Goal: Task Accomplishment & Management: Complete application form

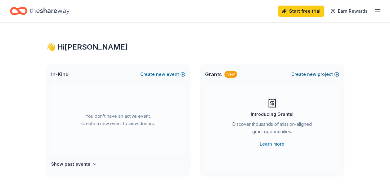
click at [317, 74] on button "Create new project" at bounding box center [315, 74] width 48 height 7
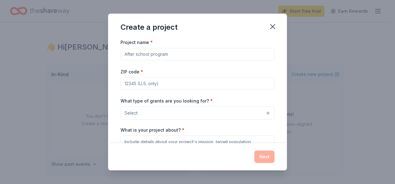
click at [178, 55] on input "Project name *" at bounding box center [197, 54] width 154 height 12
click at [190, 53] on input "Holly Springs Primary" at bounding box center [197, 54] width 154 height 12
type input "[PERSON_NAME][GEOGRAPHIC_DATA]"
click at [182, 84] on input "ZIP code *" at bounding box center [197, 83] width 154 height 12
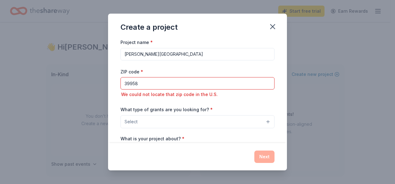
click at [162, 84] on input "39958" at bounding box center [197, 83] width 154 height 12
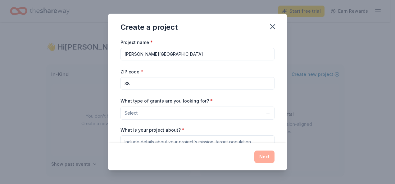
type input "38635"
click at [181, 111] on button "Select" at bounding box center [197, 113] width 154 height 13
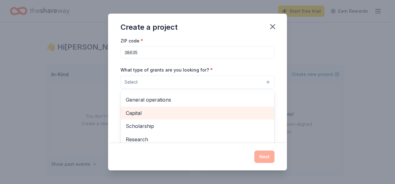
scroll to position [42, 0]
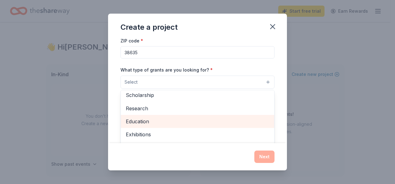
click at [142, 123] on span "Education" at bounding box center [197, 122] width 143 height 8
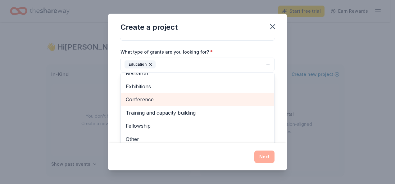
scroll to position [62, 0]
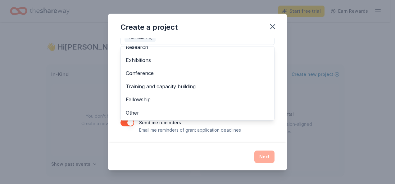
click at [274, 131] on div "Project name * Holly Springs Primary School ZIP code * 38635 What type of grant…" at bounding box center [197, 90] width 179 height 105
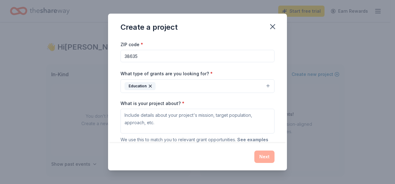
scroll to position [37, 0]
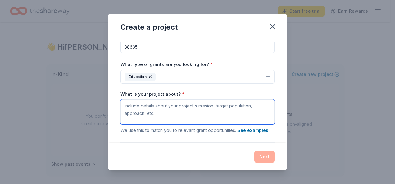
click at [183, 107] on textarea "What is your project about? *" at bounding box center [197, 112] width 154 height 25
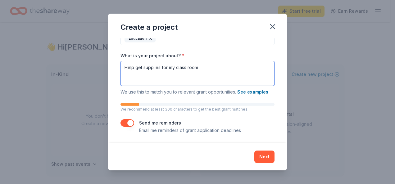
scroll to position [75, 0]
click at [199, 67] on textarea "Help get supplies for my class room" at bounding box center [197, 73] width 154 height 25
type textarea "H"
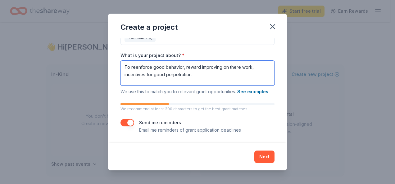
click at [169, 75] on textarea "To reenforce good behavior, reward improving on there work, incentives for good…" at bounding box center [197, 73] width 154 height 25
click at [170, 74] on textarea "To reenforce good behavior, reward improving on there work, incentives for good…" at bounding box center [197, 73] width 154 height 25
click at [197, 72] on textarea "To reenforce good behavior, reward improving on there work, incentives for good…" at bounding box center [197, 73] width 154 height 25
click at [198, 65] on textarea "To reenforce good behavior, reward improving on there work, incentives for good…" at bounding box center [197, 73] width 154 height 25
click at [251, 66] on textarea "To reenforce good behavior, reward students on improving on there work, incenti…" at bounding box center [197, 73] width 154 height 25
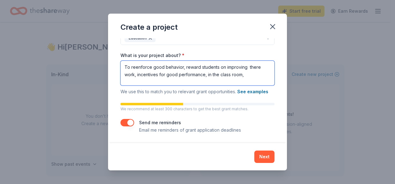
click at [133, 74] on textarea "To reenforce good behavior, reward students on improving there work, incentives…" at bounding box center [197, 73] width 154 height 25
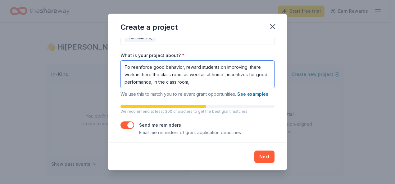
click at [151, 73] on textarea "To reenforce good behavior, reward students on improving there work in there th…" at bounding box center [197, 74] width 154 height 27
click at [198, 74] on textarea "To reenforce good behavior, reward students on improving there work in their th…" at bounding box center [197, 74] width 154 height 27
click at [157, 74] on textarea "To reenforce good behavior, reward students on improving there work in their th…" at bounding box center [197, 74] width 154 height 27
click at [193, 83] on textarea "To reenforce good behavior, reward students on improving there work in their cl…" at bounding box center [197, 74] width 154 height 27
click at [153, 83] on textarea "To reenforce good behavior, reward students on improving there work in their cl…" at bounding box center [197, 74] width 154 height 27
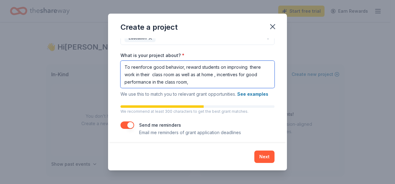
drag, startPoint x: 199, startPoint y: 81, endPoint x: 197, endPoint y: 83, distance: 3.5
click at [199, 81] on textarea "To reenforce good behavior, reward students on improving there work in their cl…" at bounding box center [197, 74] width 154 height 27
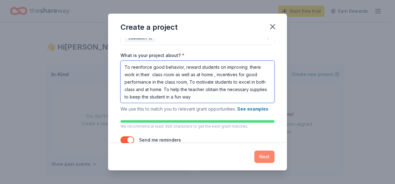
type textarea "To reenforce good behavior, reward students on improving there work in their cl…"
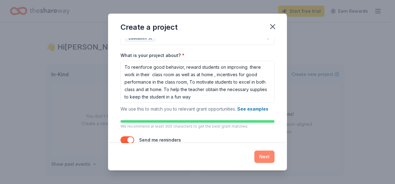
click at [263, 157] on button "Next" at bounding box center [264, 157] width 20 height 12
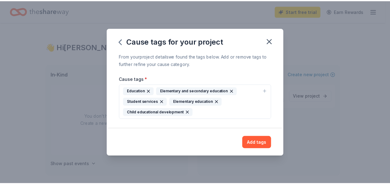
scroll to position [0, 0]
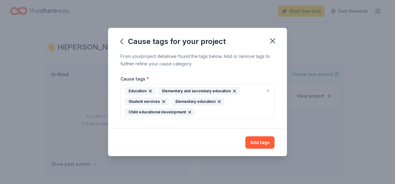
click at [254, 139] on button "Add tags" at bounding box center [259, 143] width 29 height 12
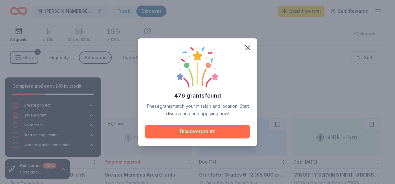
click at [211, 131] on button "Discover grants" at bounding box center [197, 132] width 104 height 14
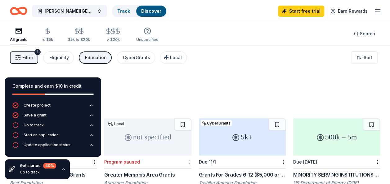
click at [30, 57] on span "Filter" at bounding box center [27, 57] width 11 height 7
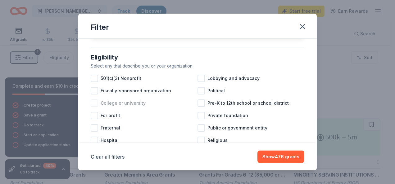
scroll to position [62, 0]
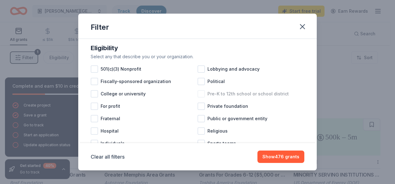
click at [199, 98] on div at bounding box center [200, 93] width 7 height 7
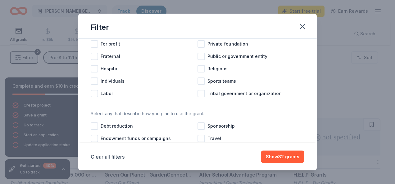
scroll to position [155, 0]
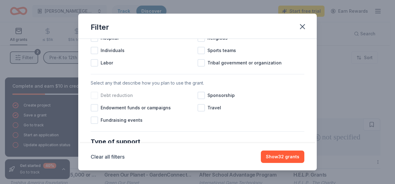
click at [97, 99] on div at bounding box center [94, 95] width 7 height 7
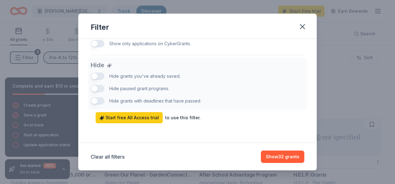
scroll to position [428, 0]
click at [277, 154] on button "Show 32 grants" at bounding box center [282, 157] width 43 height 12
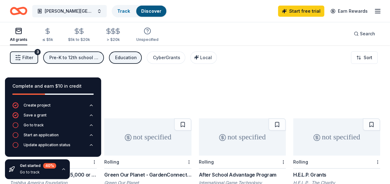
click at [28, 57] on span "Filter" at bounding box center [27, 57] width 11 height 7
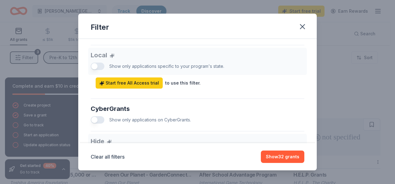
scroll to position [310, 0]
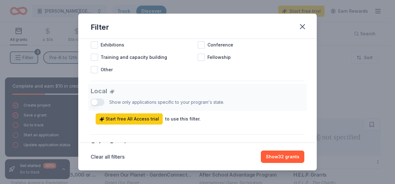
click at [97, 109] on div "Local Show only applications specific to your program's state. Start free All A…" at bounding box center [197, 104] width 213 height 41
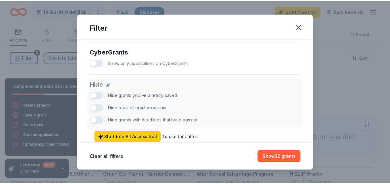
scroll to position [428, 0]
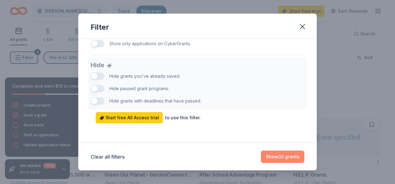
click at [277, 154] on button "Show 32 grants" at bounding box center [282, 157] width 43 height 12
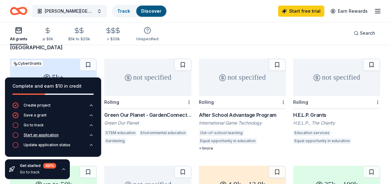
scroll to position [62, 0]
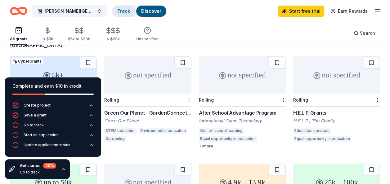
click at [123, 11] on link "Track" at bounding box center [123, 10] width 13 height 5
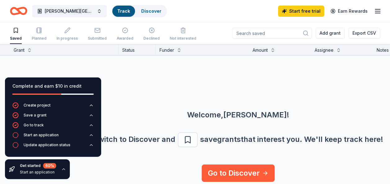
scroll to position [2, 0]
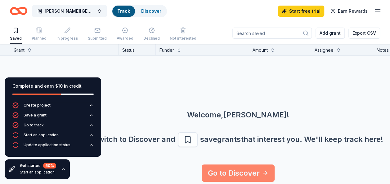
click at [240, 170] on link "Go to Discover" at bounding box center [238, 173] width 73 height 17
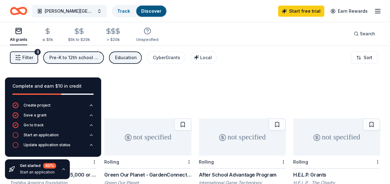
scroll to position [62, 0]
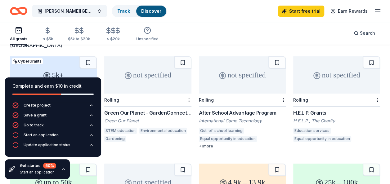
click at [32, 171] on div "Start an application" at bounding box center [38, 172] width 36 height 5
drag, startPoint x: 43, startPoint y: 173, endPoint x: 47, endPoint y: 172, distance: 4.0
click at [43, 173] on div "Start an application" at bounding box center [38, 172] width 36 height 5
click at [61, 169] on icon "button" at bounding box center [63, 169] width 5 height 5
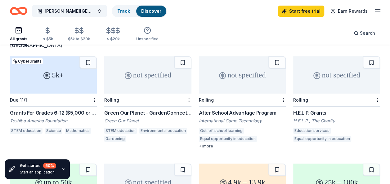
click at [62, 169] on icon "button" at bounding box center [63, 169] width 2 height 1
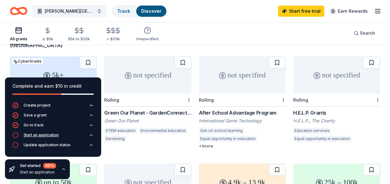
click at [53, 136] on div "Start an application" at bounding box center [41, 135] width 35 height 5
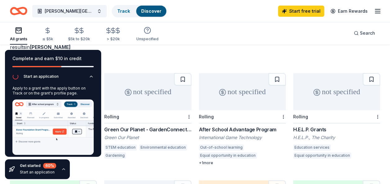
scroll to position [31, 0]
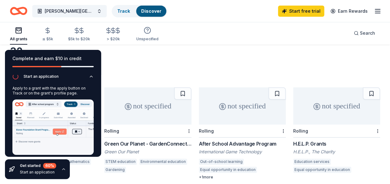
click at [61, 167] on button "button" at bounding box center [63, 169] width 5 height 5
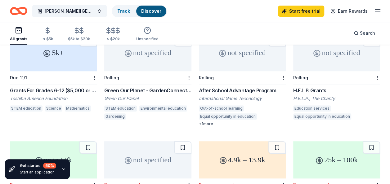
scroll to position [93, 0]
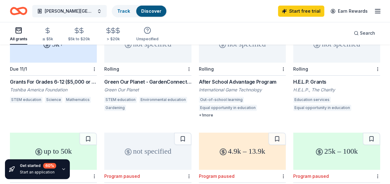
click at [52, 78] on div "Grants For Grades 6-12 ($5,000 or More)" at bounding box center [53, 81] width 87 height 7
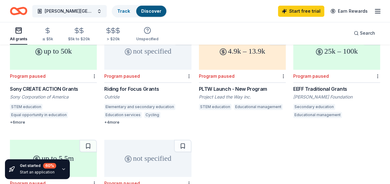
scroll to position [184, 0]
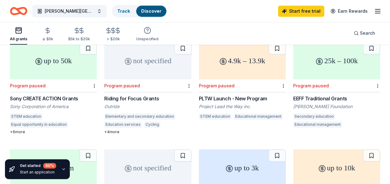
click at [334, 95] on div "EEFF Traditional Grants" at bounding box center [336, 98] width 87 height 7
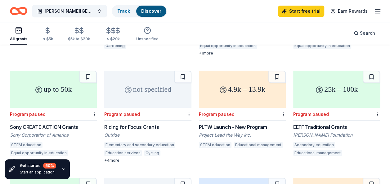
scroll to position [186, 0]
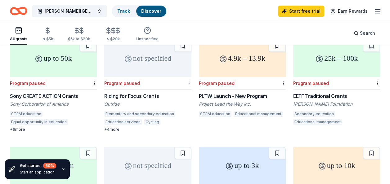
click at [46, 92] on div "Sony CREATE ACTION Grants" at bounding box center [53, 95] width 87 height 7
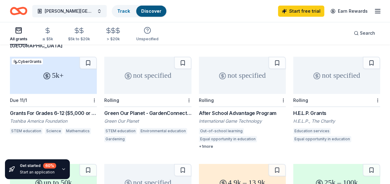
scroll to position [62, 0]
click at [228, 109] on div "After School Advantage Program" at bounding box center [242, 112] width 87 height 7
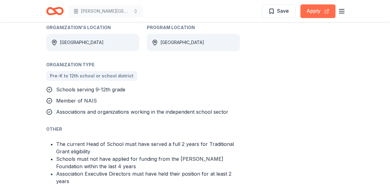
scroll to position [341, 0]
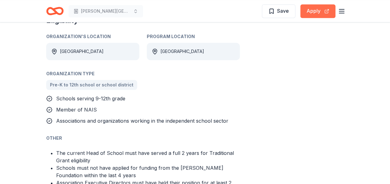
click at [317, 10] on button "Apply" at bounding box center [317, 11] width 35 height 14
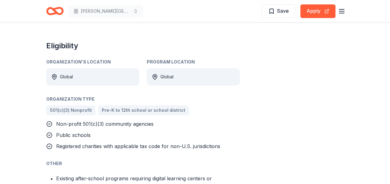
scroll to position [248, 0]
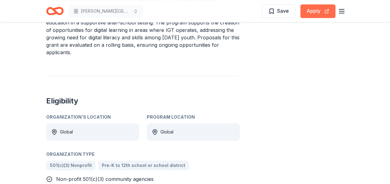
click at [314, 9] on button "Apply" at bounding box center [317, 11] width 35 height 14
